Goal: Information Seeking & Learning: Learn about a topic

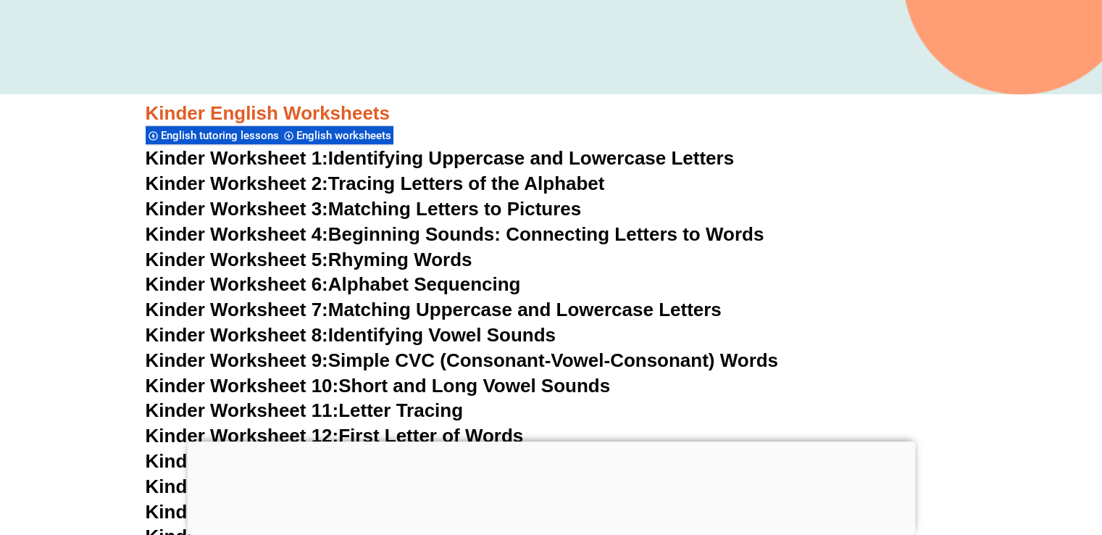
scroll to position [507, 0]
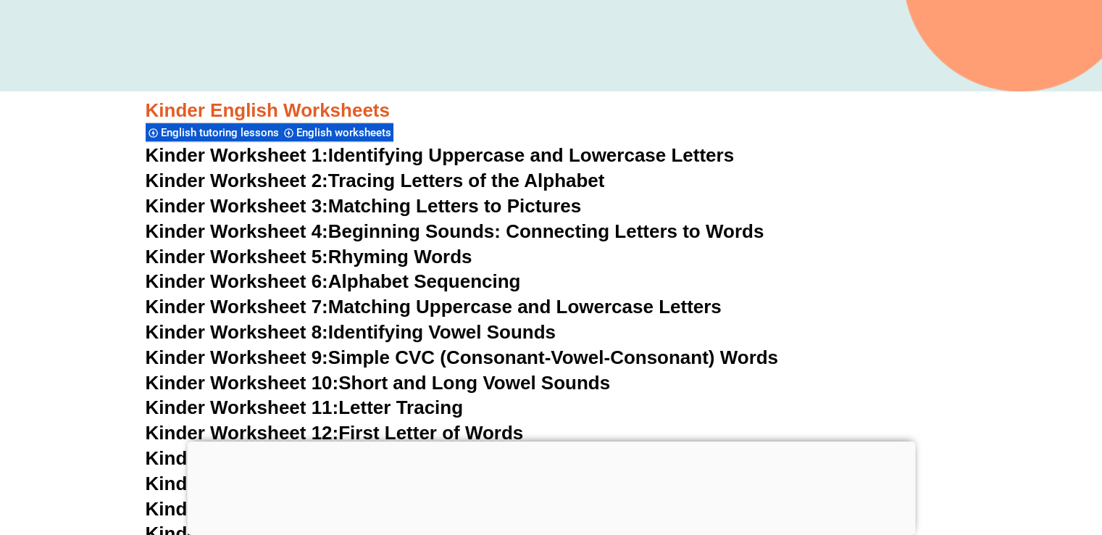
click at [430, 173] on link "Kinder Worksheet 2: Tracing Letters of the Alphabet" at bounding box center [376, 181] width 460 height 22
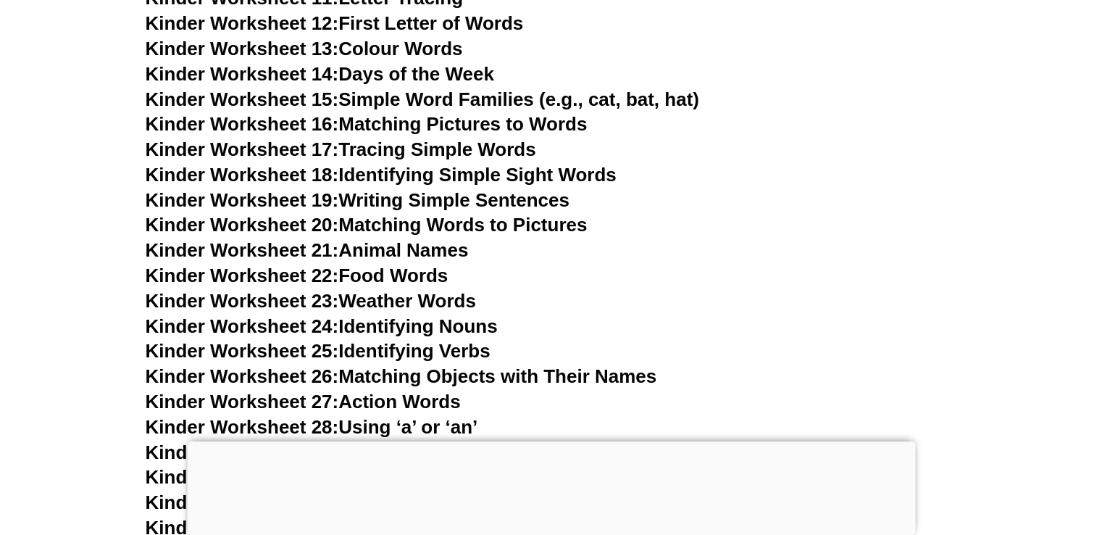
scroll to position [942, 0]
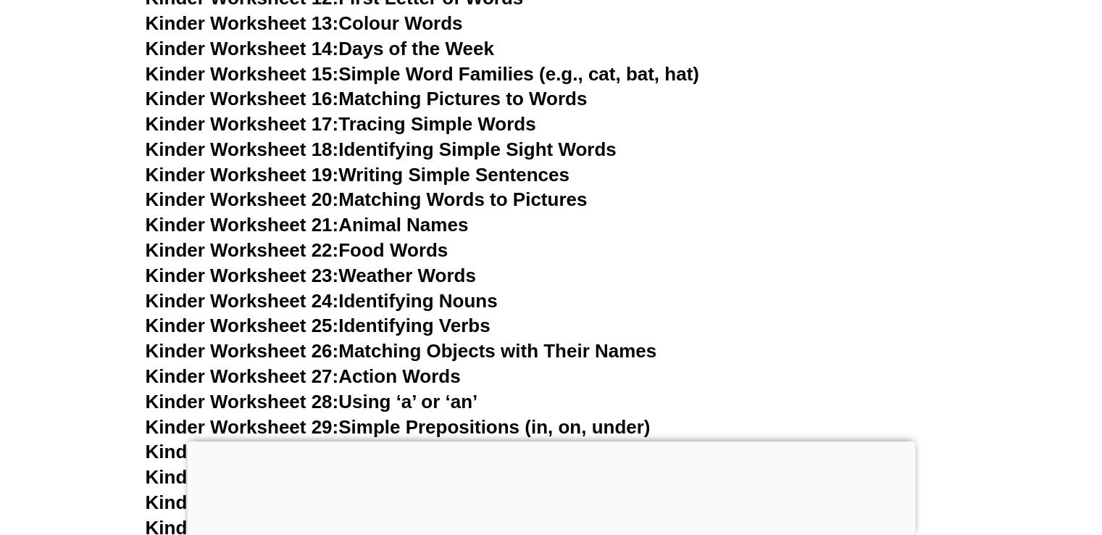
click at [376, 281] on link "Kinder Worksheet 23: Weather Words" at bounding box center [311, 276] width 330 height 22
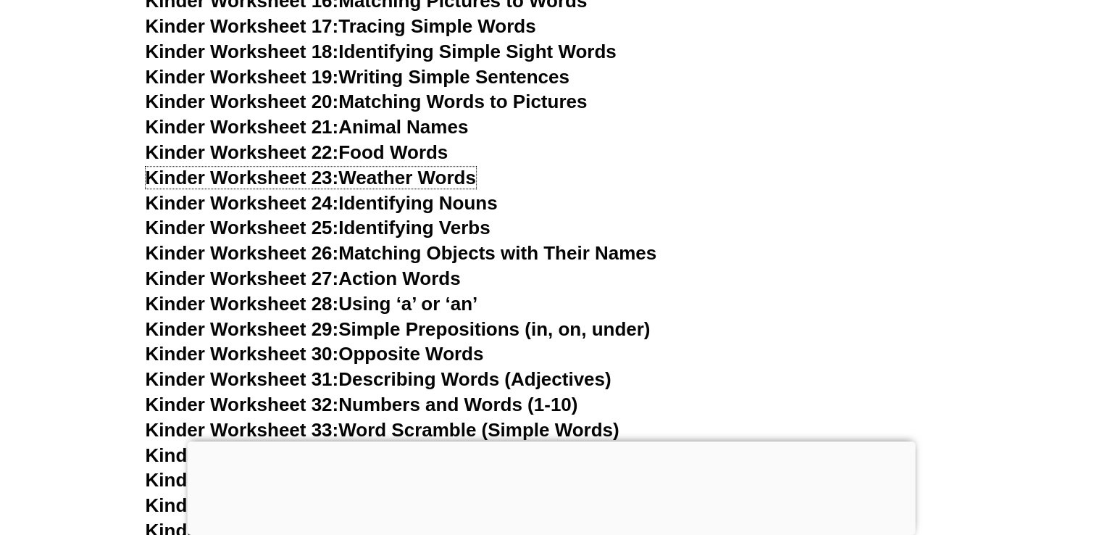
scroll to position [1232, 0]
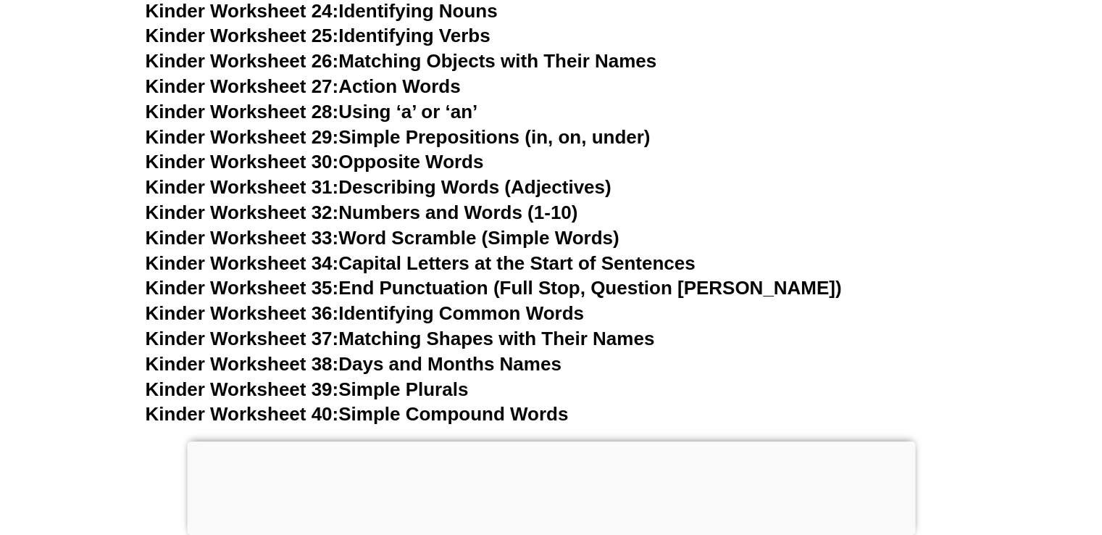
click at [510, 360] on link "Kinder Worksheet 38: Days and Months Names" at bounding box center [354, 364] width 416 height 22
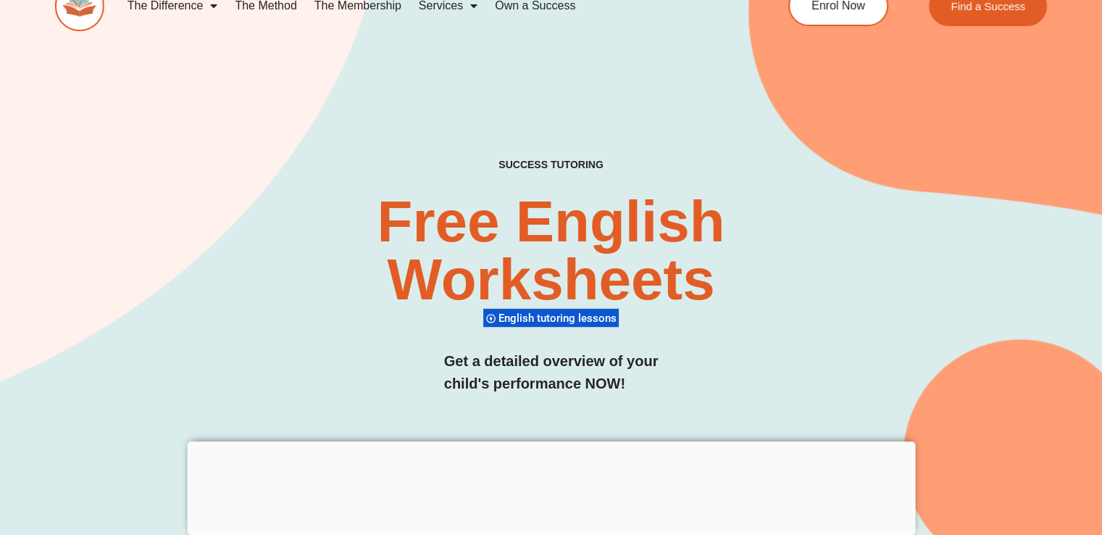
scroll to position [0, 0]
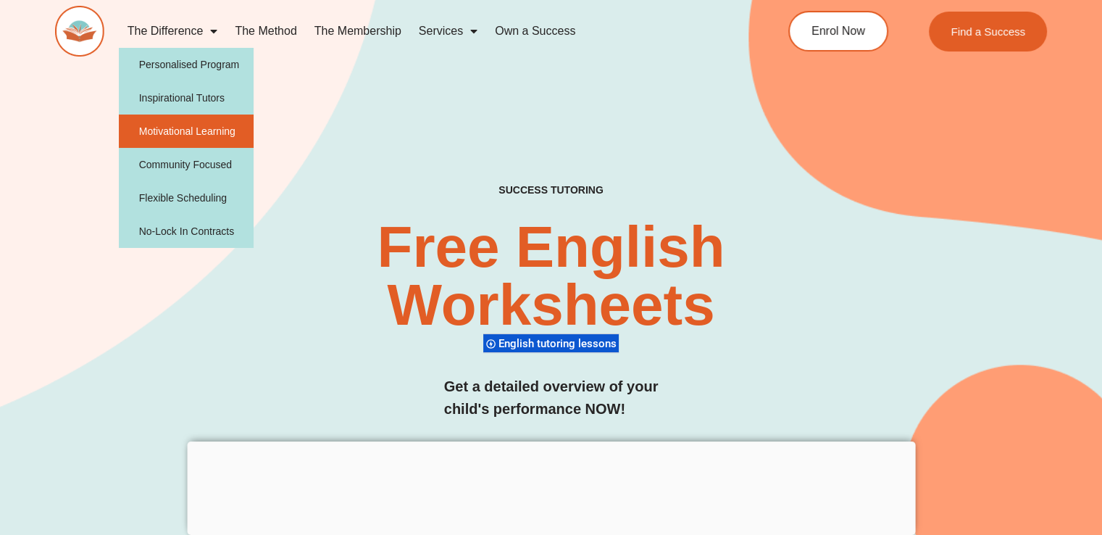
click at [200, 128] on link "Motivational Learning" at bounding box center [187, 131] width 136 height 33
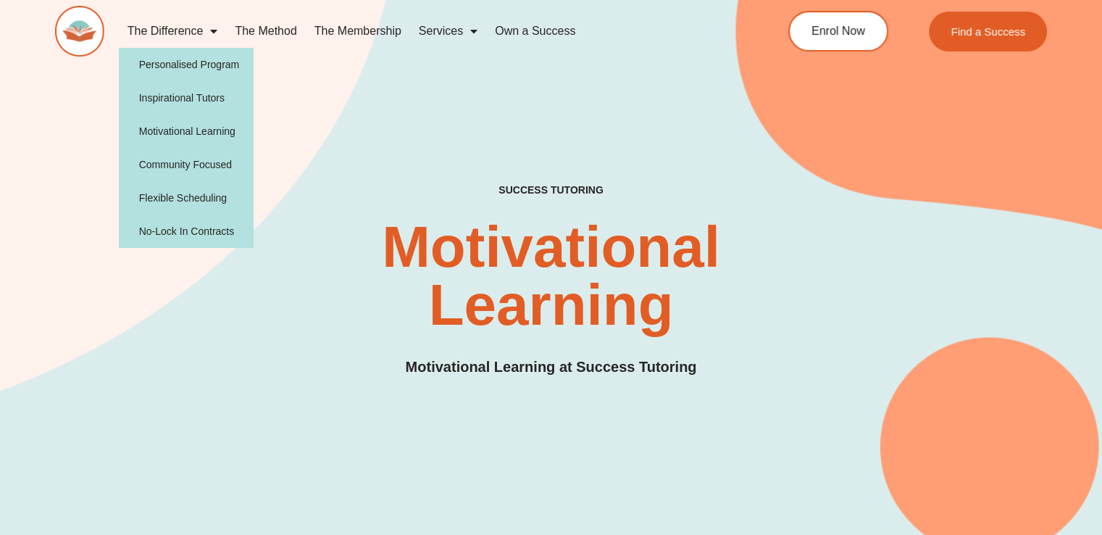
click at [202, 28] on link "The Difference" at bounding box center [173, 30] width 108 height 33
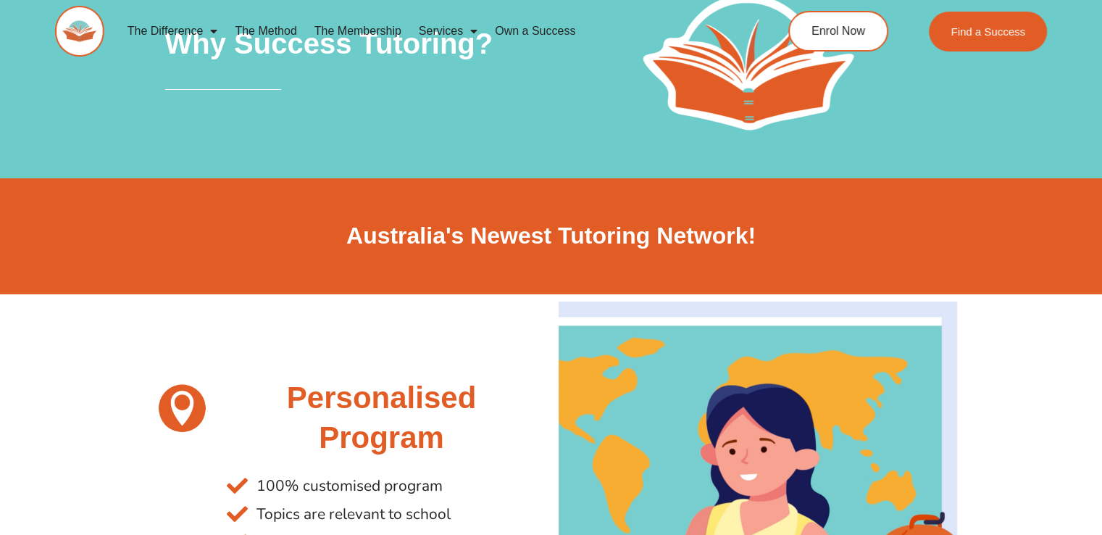
click at [265, 32] on link "The Method" at bounding box center [265, 30] width 79 height 33
